Goal: Task Accomplishment & Management: Manage account settings

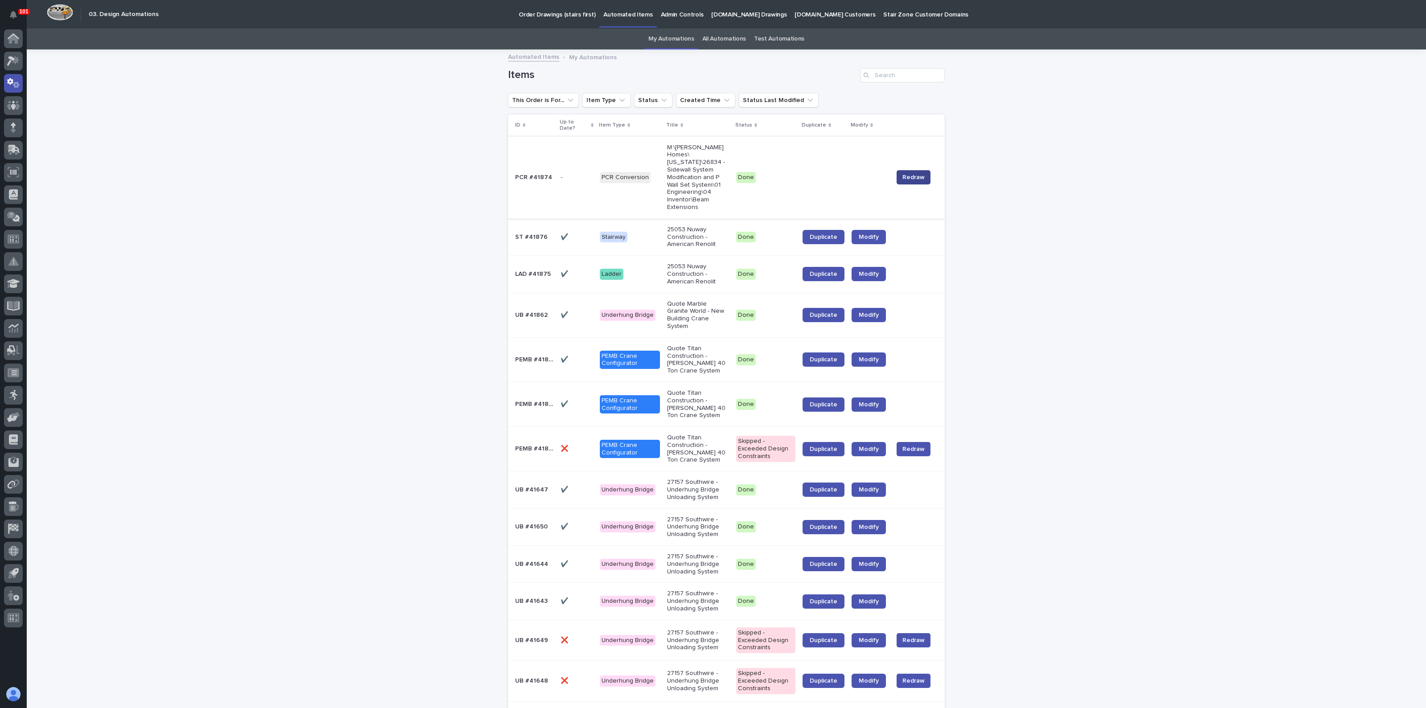
click at [906, 173] on span "Redraw" at bounding box center [913, 177] width 22 height 9
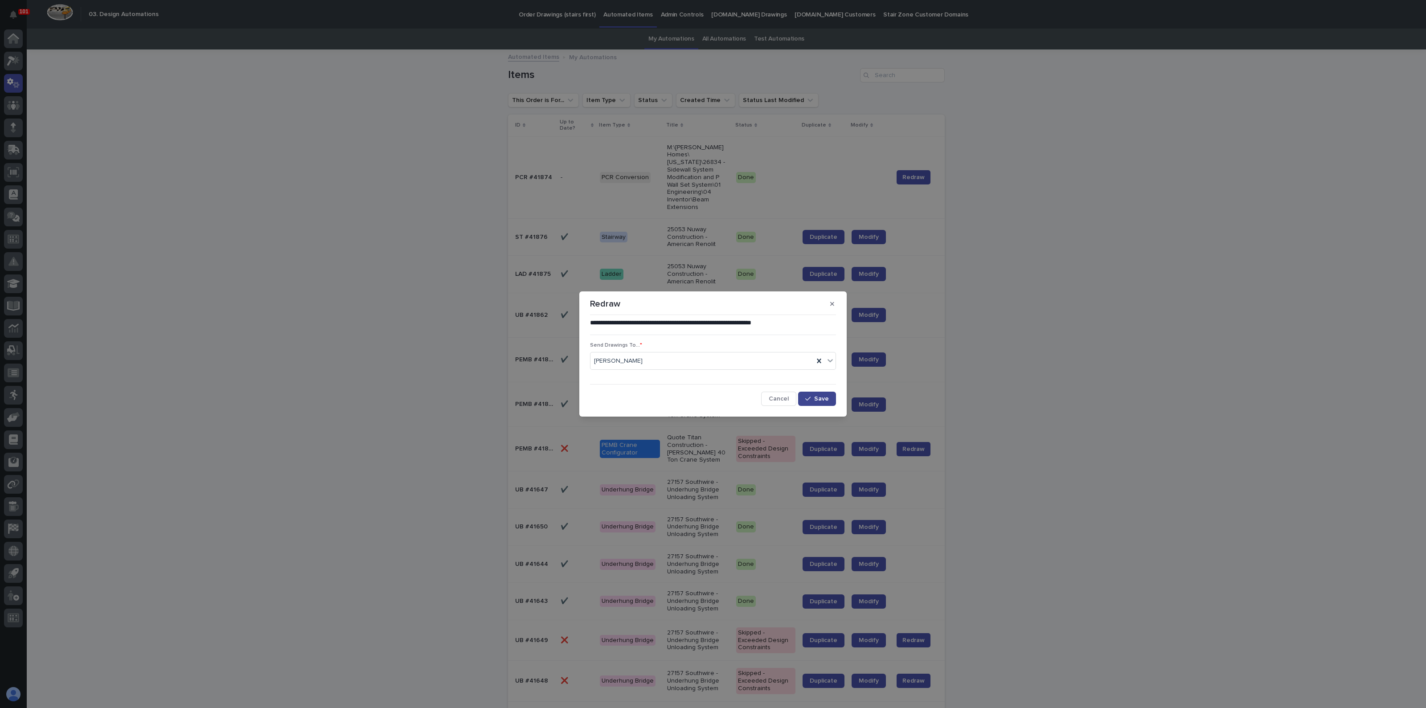
click at [811, 399] on icon "button" at bounding box center [807, 399] width 5 height 6
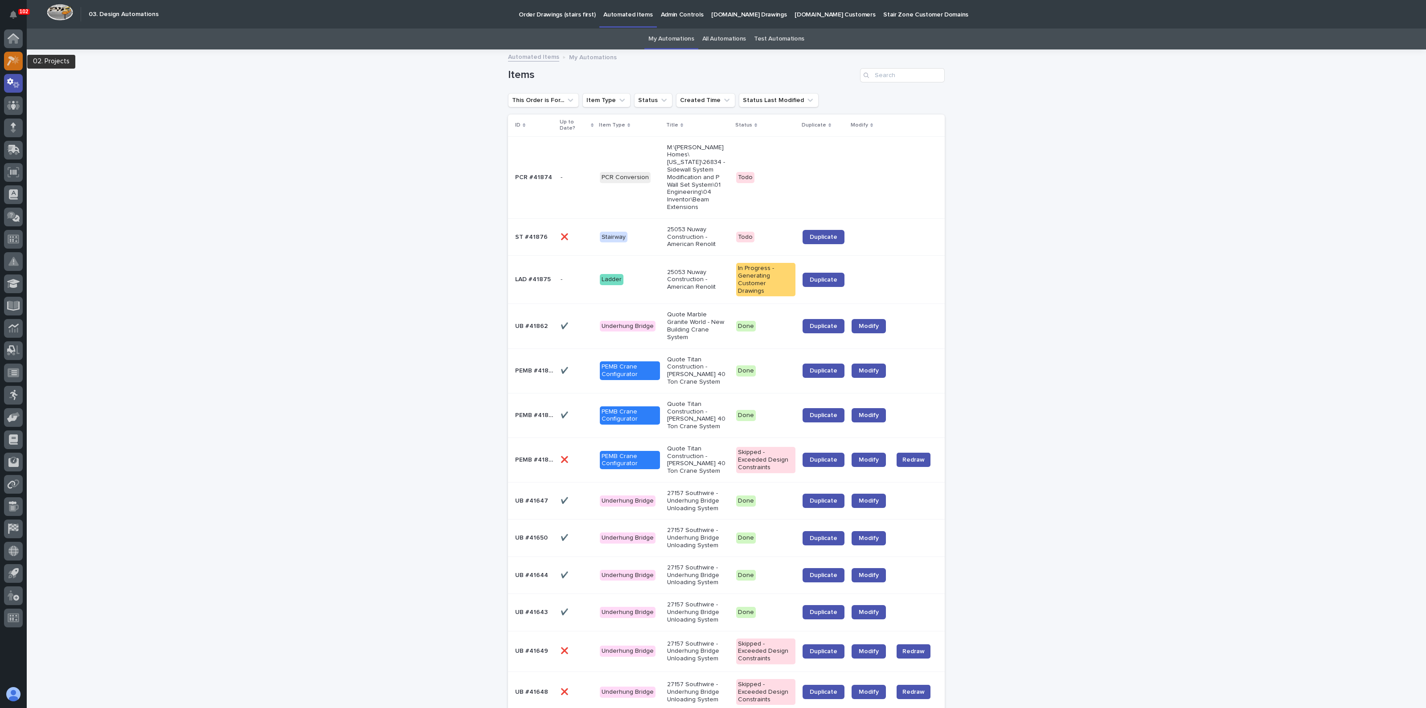
click at [10, 61] on icon at bounding box center [11, 61] width 8 height 10
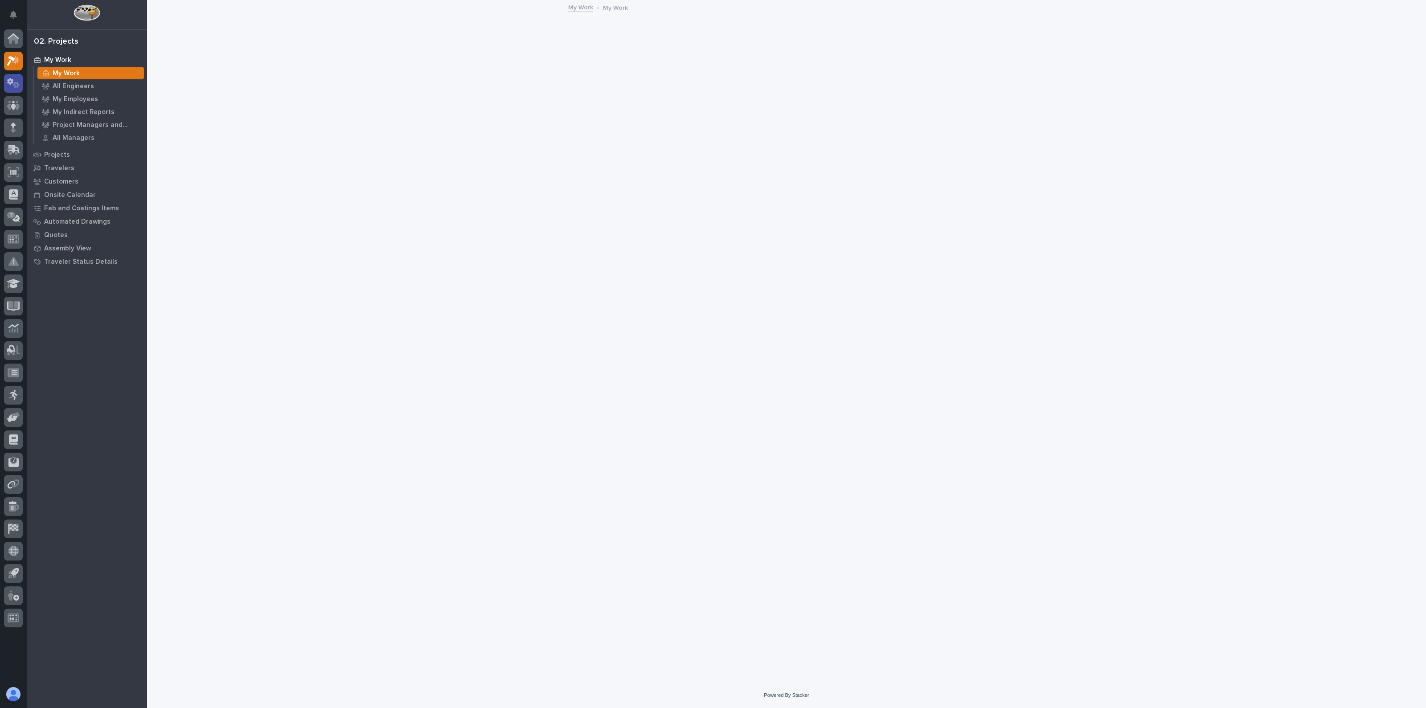
click at [10, 86] on icon at bounding box center [13, 83] width 13 height 10
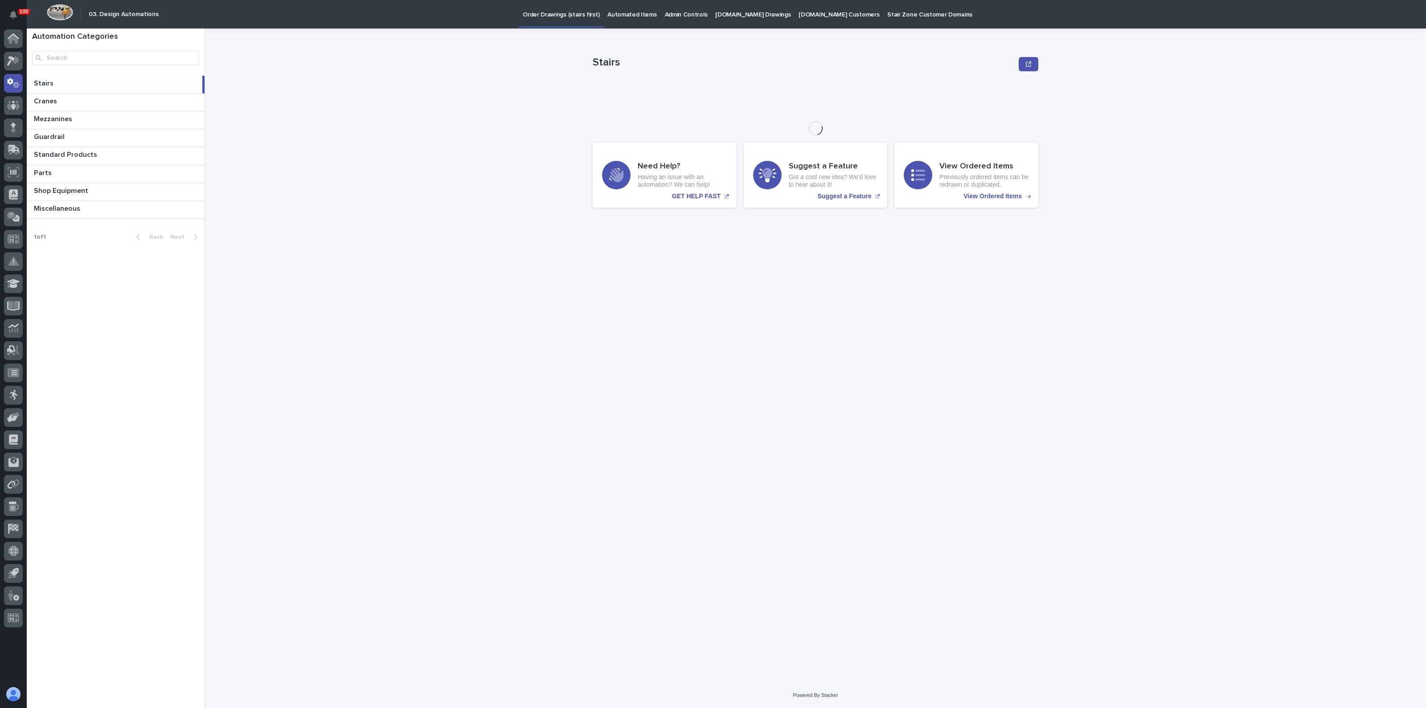
drag, startPoint x: 529, startPoint y: 156, endPoint x: 521, endPoint y: 160, distance: 9.2
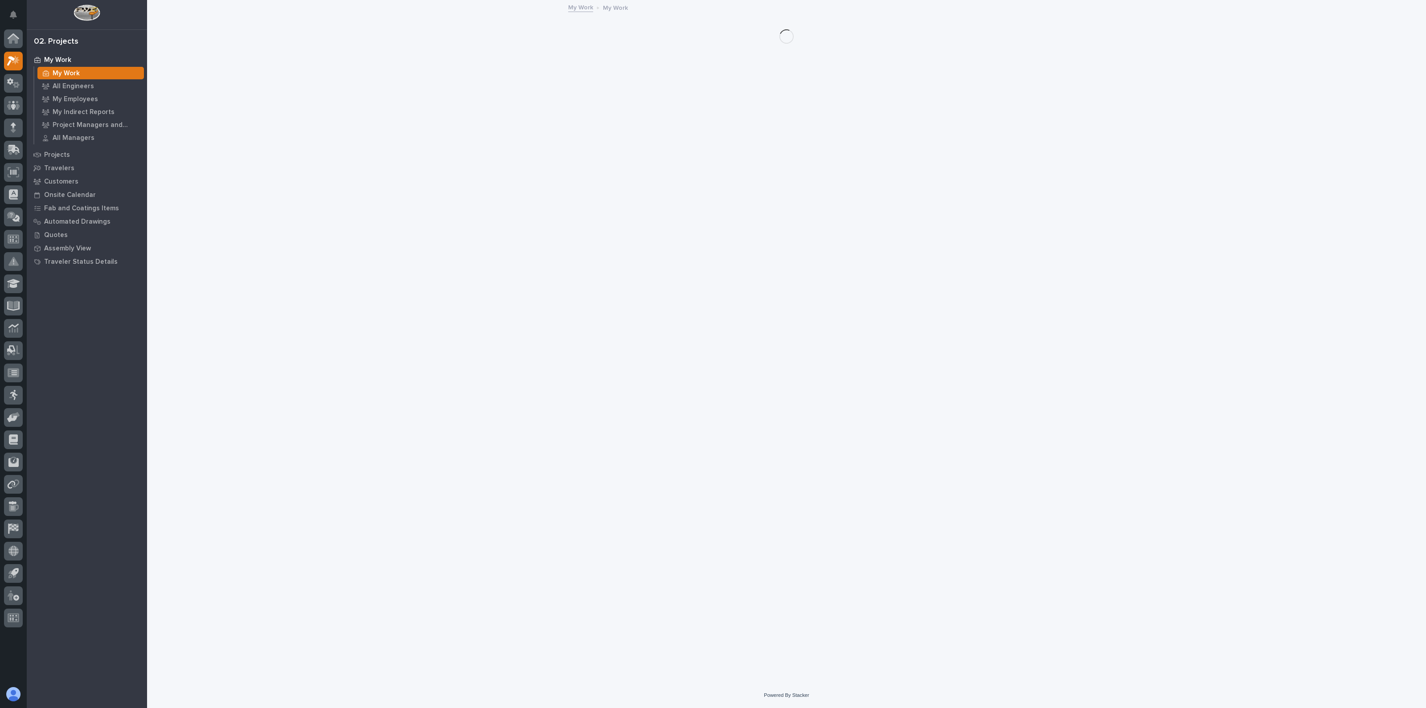
drag, startPoint x: 521, startPoint y: 160, endPoint x: 488, endPoint y: 163, distance: 32.7
click at [69, 68] on div "My Work" at bounding box center [90, 73] width 106 height 12
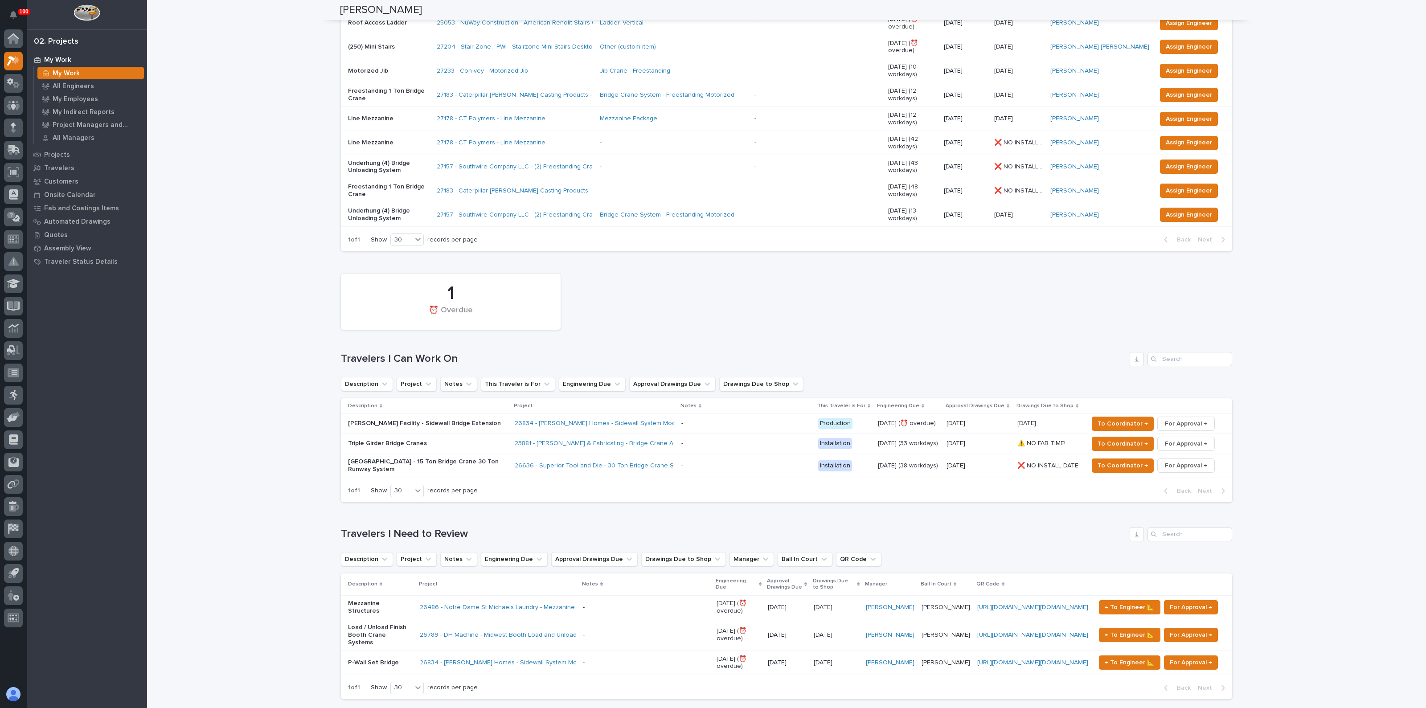
scroll to position [222, 0]
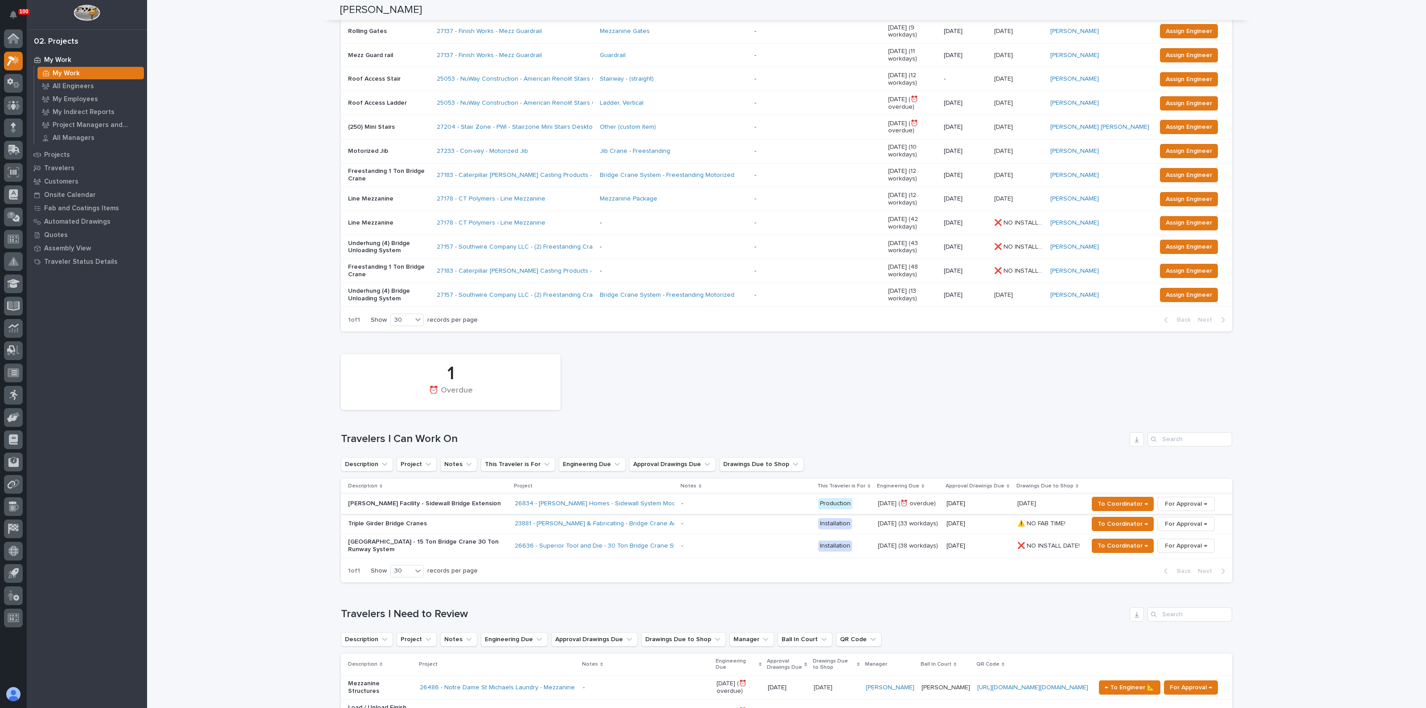
click at [1181, 499] on span "For Approval →" at bounding box center [1186, 504] width 42 height 11
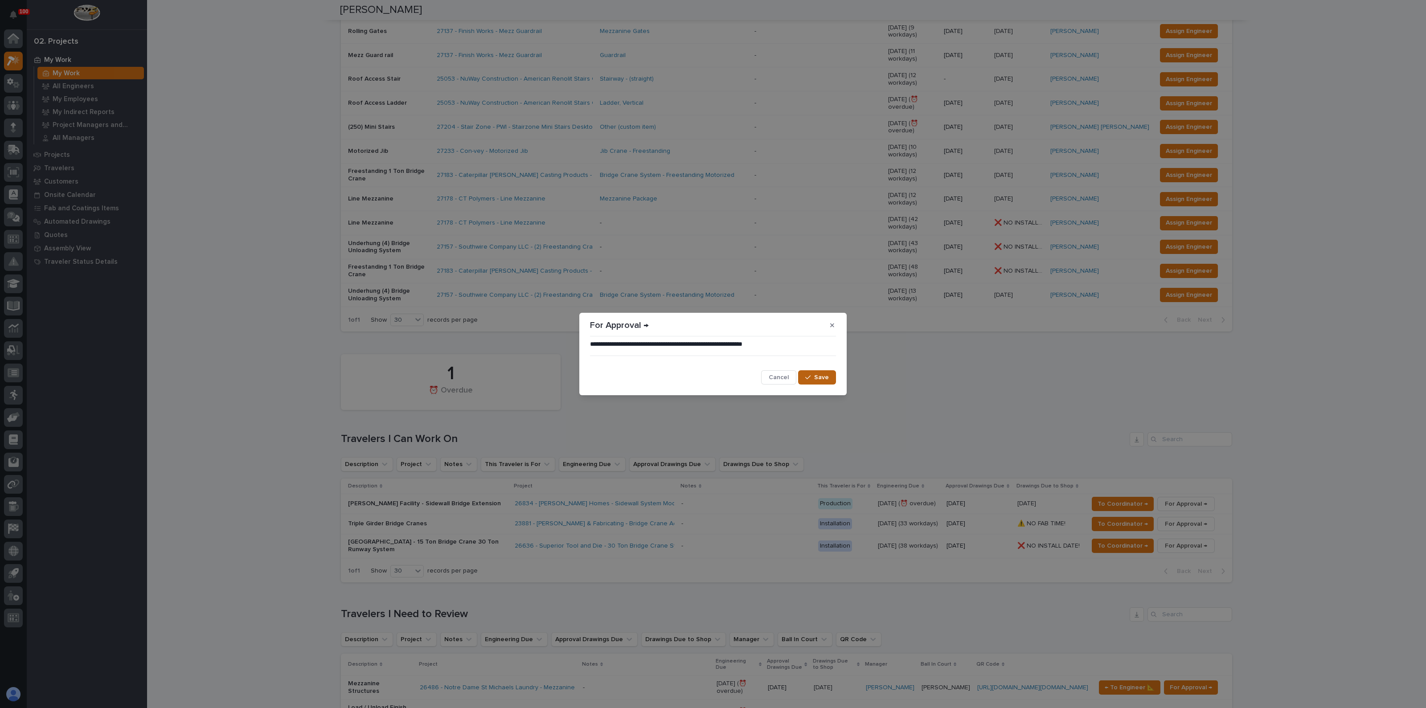
click at [812, 374] on button "Save" at bounding box center [817, 377] width 38 height 14
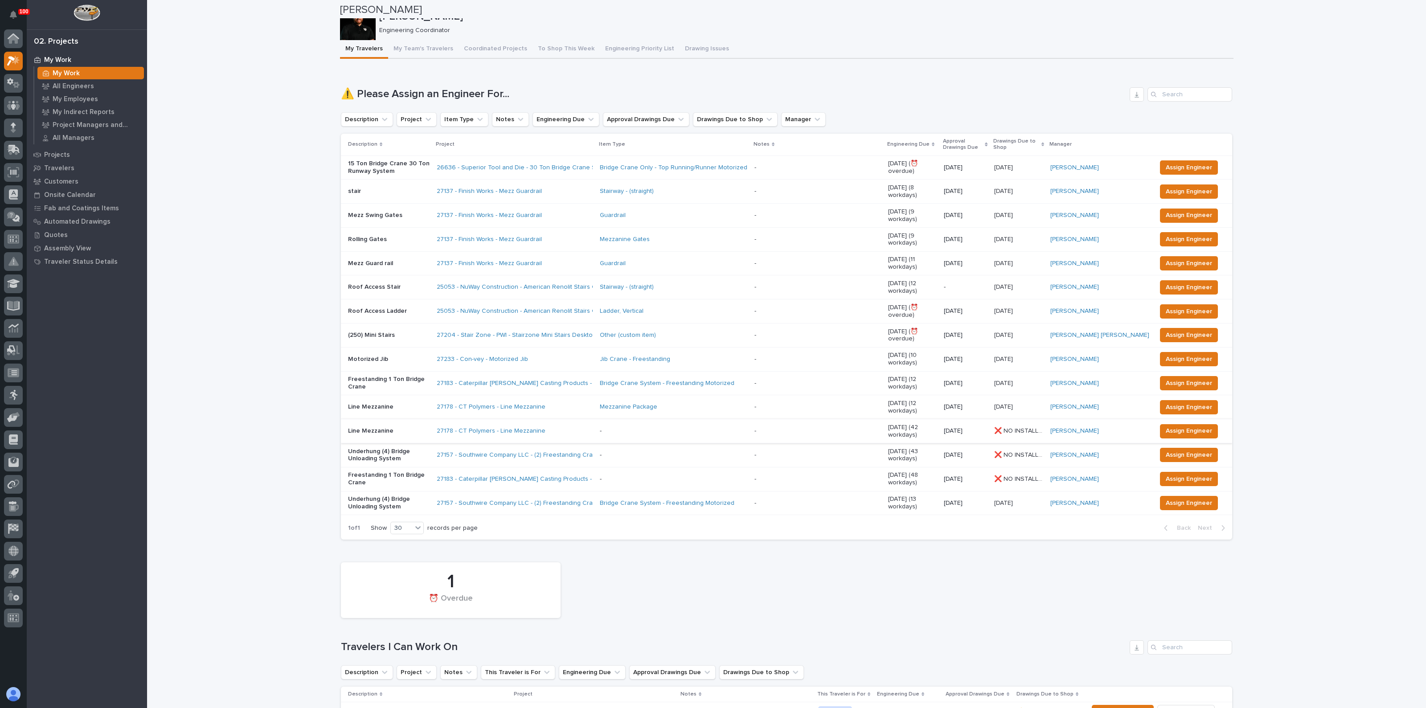
scroll to position [0, 0]
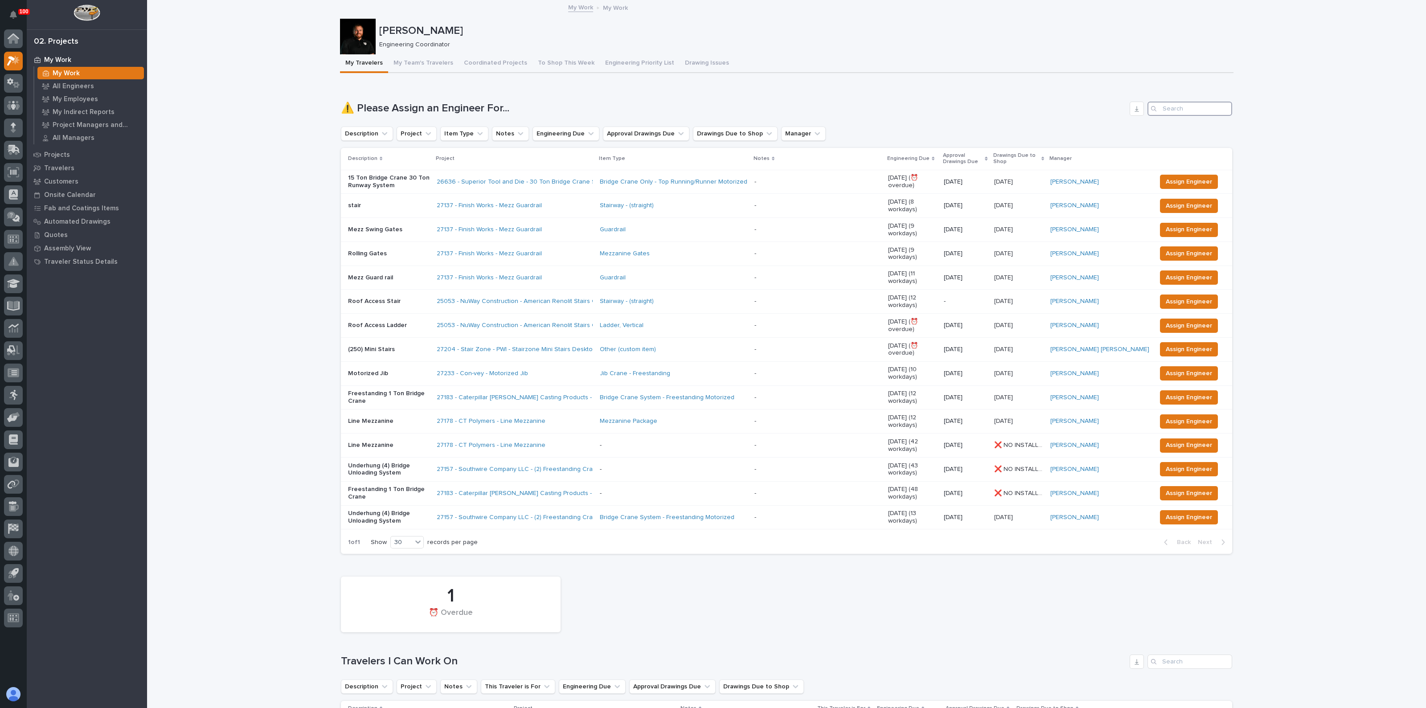
click at [1208, 109] on input "Search" at bounding box center [1189, 109] width 85 height 14
drag, startPoint x: 720, startPoint y: 525, endPoint x: 708, endPoint y: 513, distance: 16.7
click at [719, 572] on div "1 ⏰ Overdue" at bounding box center [786, 604] width 900 height 65
click at [756, 572] on div "1 ⏰ Overdue" at bounding box center [786, 604] width 900 height 65
